Goal: Task Accomplishment & Management: Manage account settings

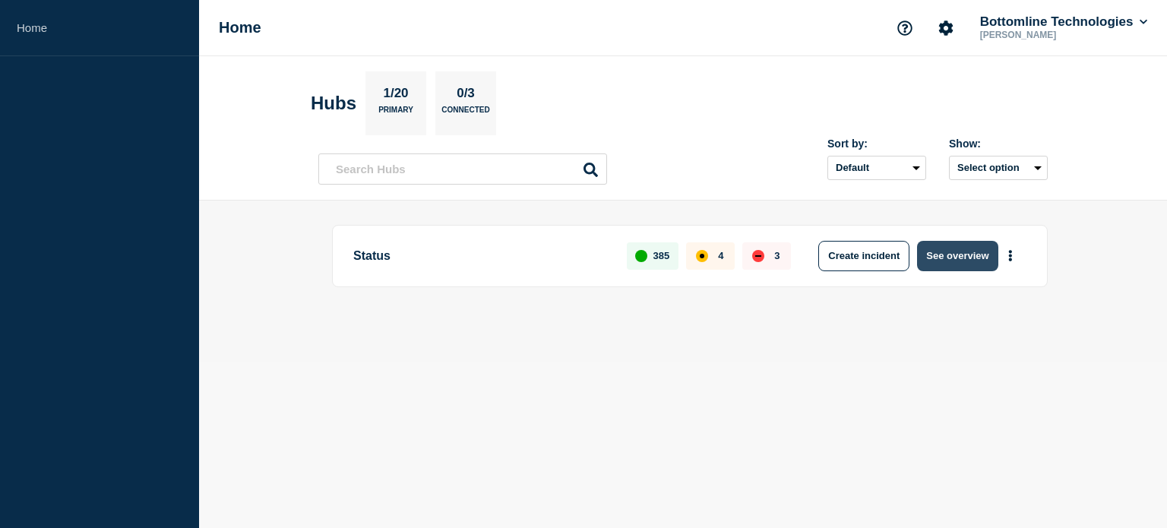
click at [955, 257] on button "See overview" at bounding box center [957, 256] width 81 height 30
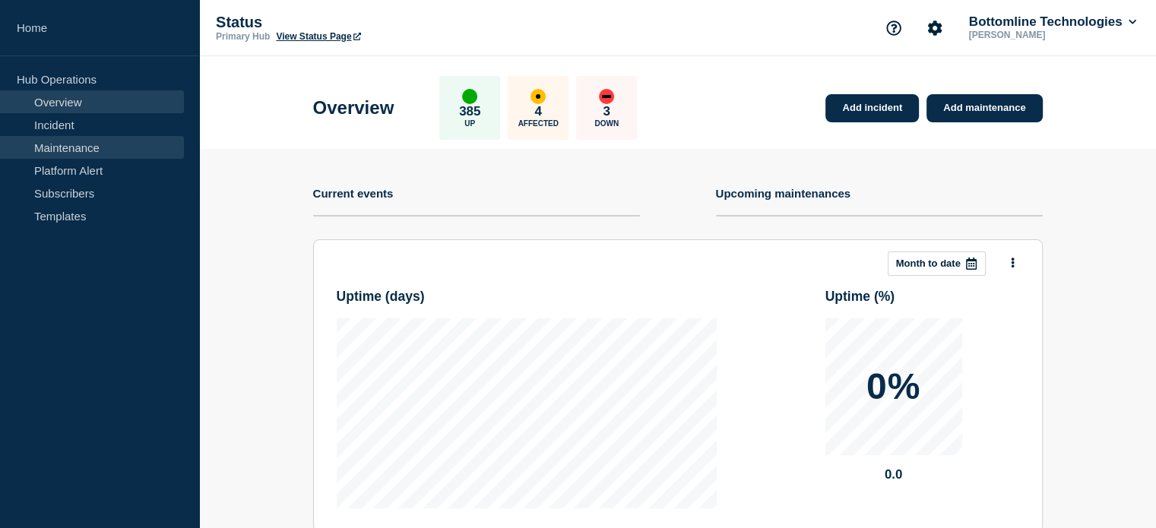
click at [80, 157] on link "Maintenance" at bounding box center [92, 147] width 184 height 23
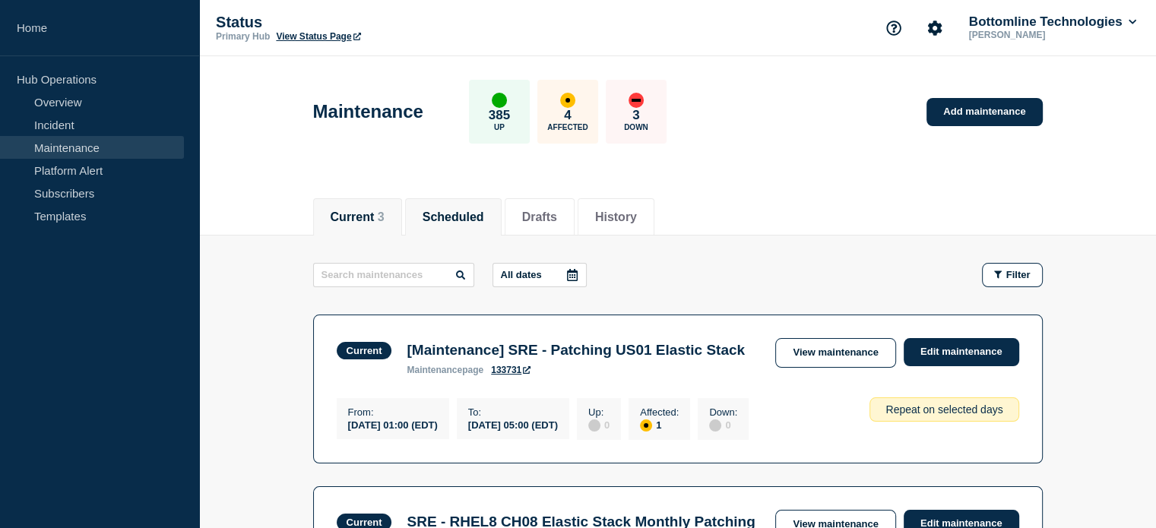
click at [442, 203] on li "Scheduled" at bounding box center [453, 216] width 97 height 37
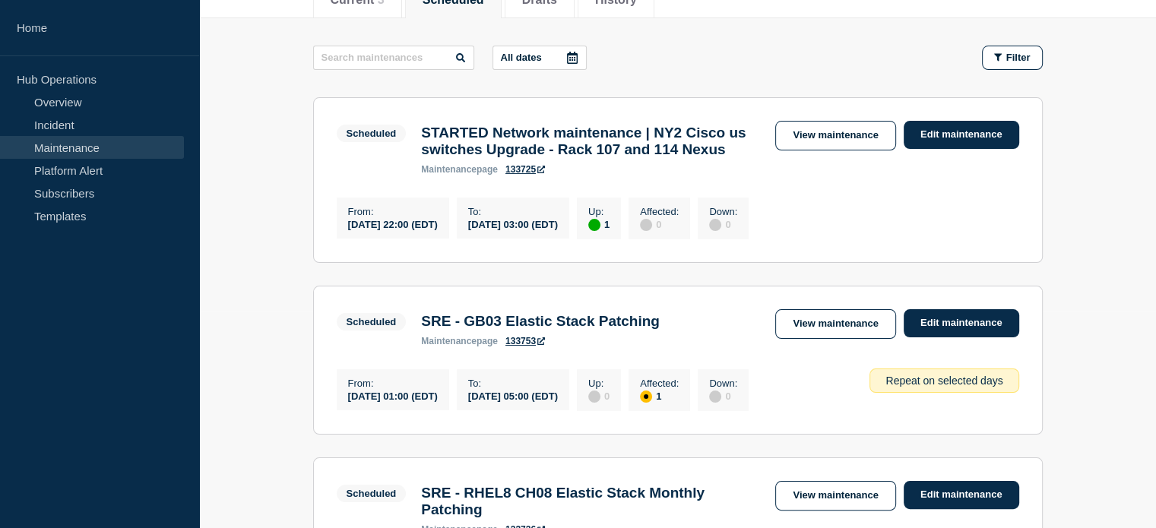
scroll to position [228, 0]
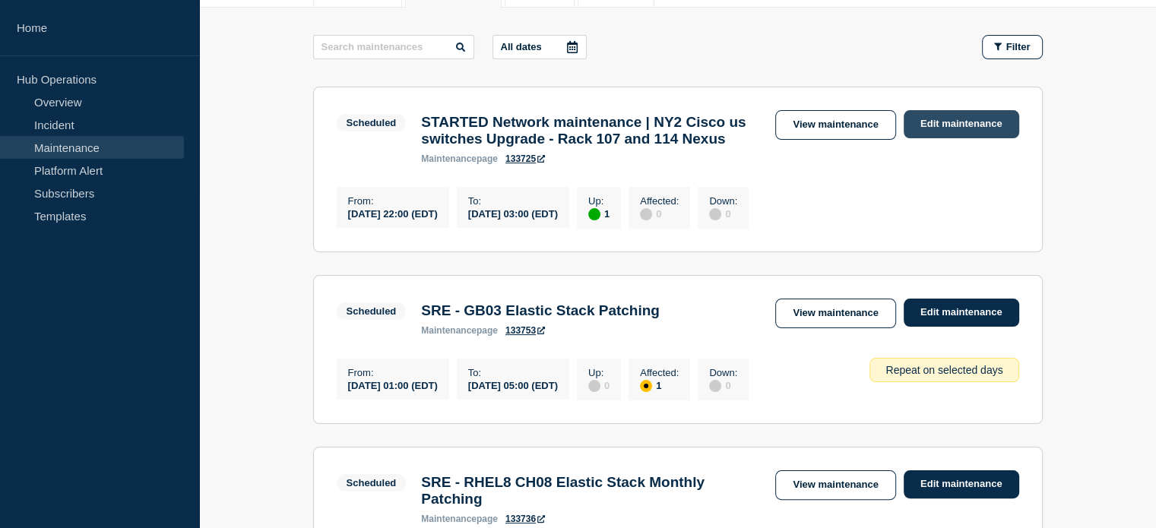
click at [941, 120] on link "Edit maintenance" at bounding box center [962, 124] width 116 height 28
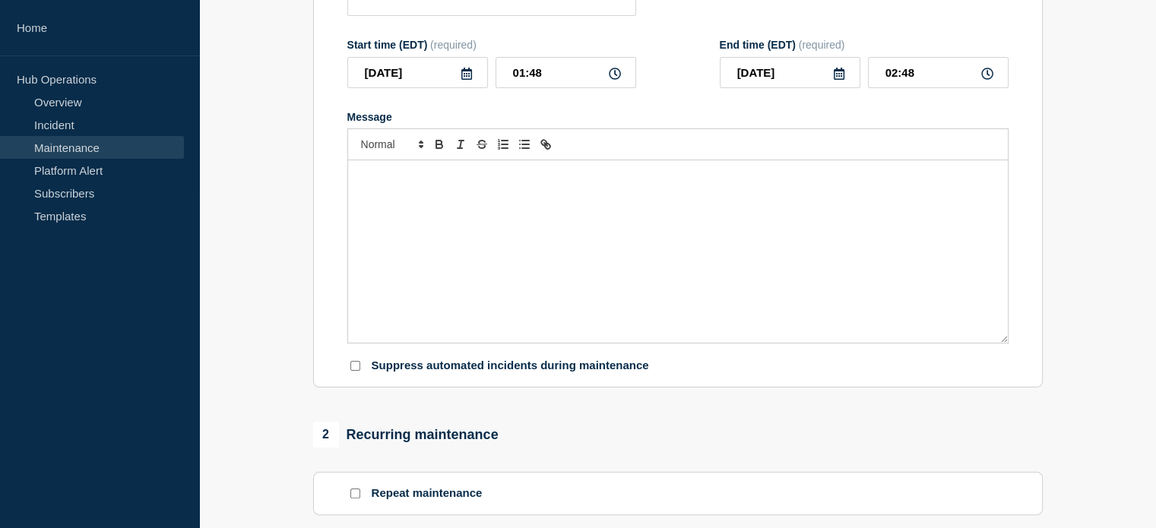
type input "STARTED Network maintenance | NY2 Cisco us switches Upgrade - Rack 107 and 114 …"
type input "22:00"
type input "[DATE]"
type input "03:00"
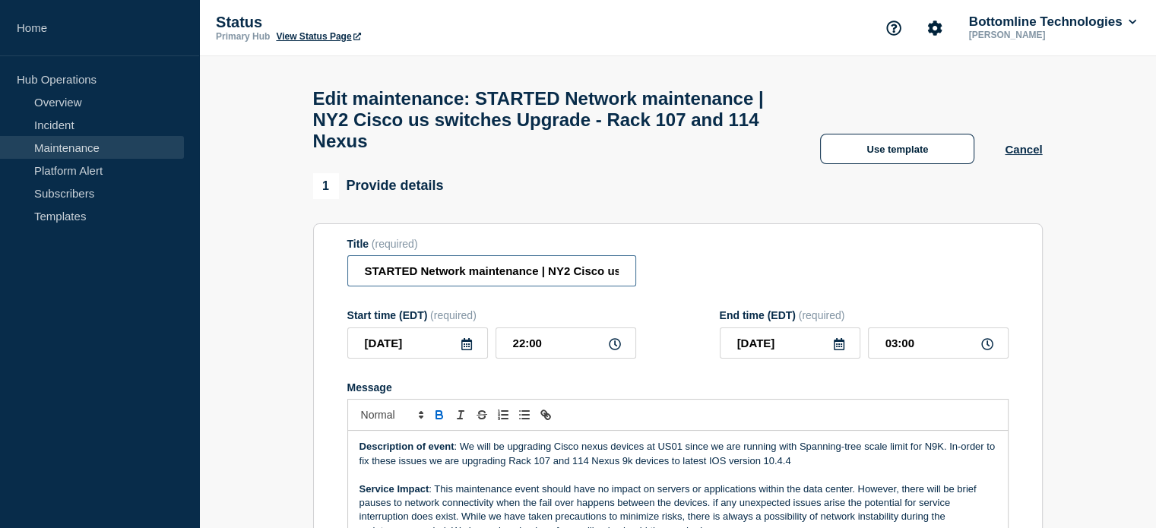
click at [395, 285] on input "STARTED Network maintenance | NY2 Cisco us switches Upgrade - Rack 107 and 114 …" at bounding box center [491, 270] width 289 height 31
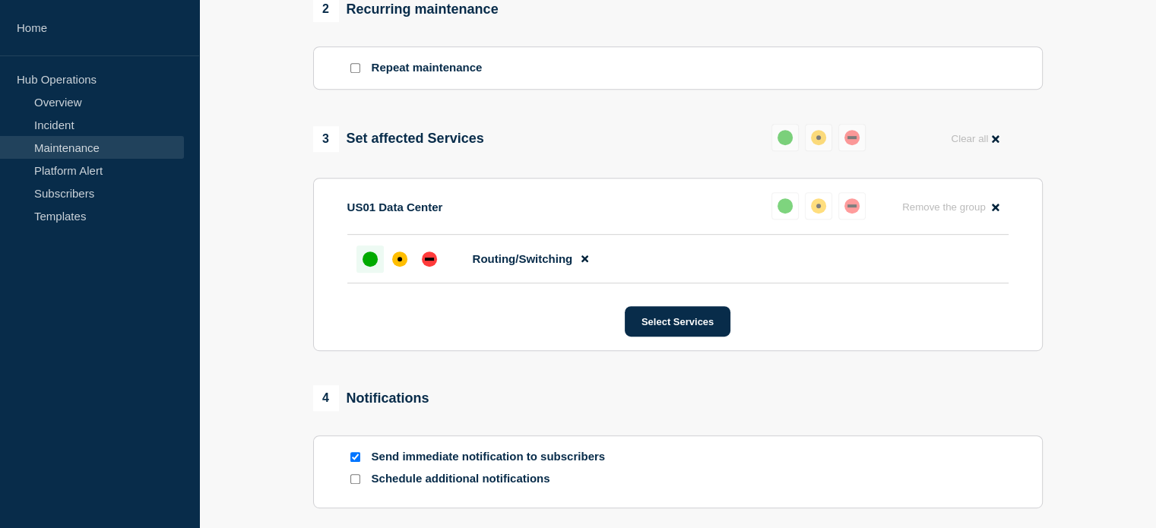
scroll to position [836, 0]
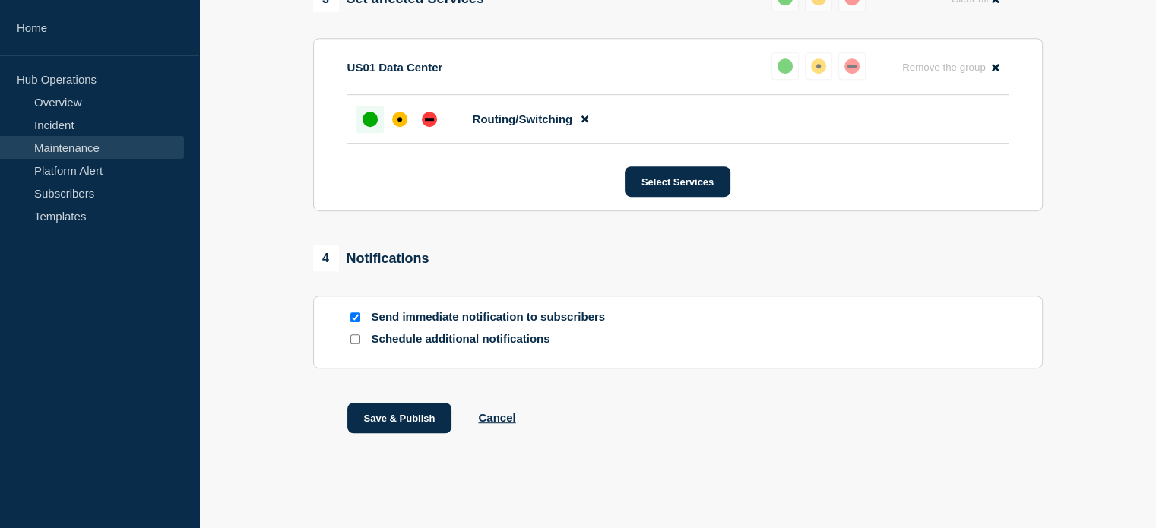
type input "COMPLETED || Network maintenance | NY2 Cisco us switches Upgrade - Rack 107 and…"
click at [390, 425] on button "Save & Publish" at bounding box center [399, 418] width 105 height 30
